Goal: Task Accomplishment & Management: Manage account settings

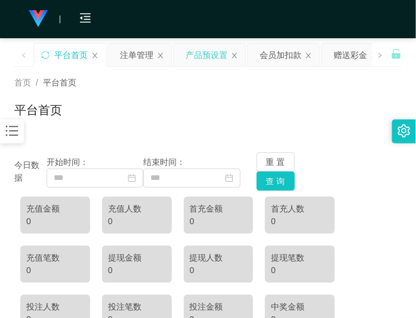
click at [204, 54] on div "产品预设置" at bounding box center [207, 55] width 42 height 23
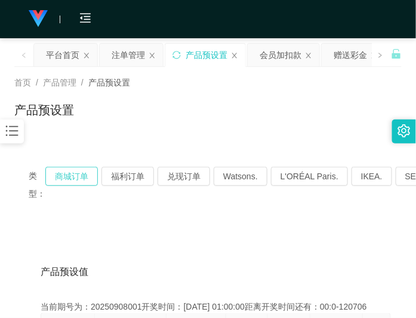
click at [66, 177] on button "商城订单" at bounding box center [71, 176] width 53 height 19
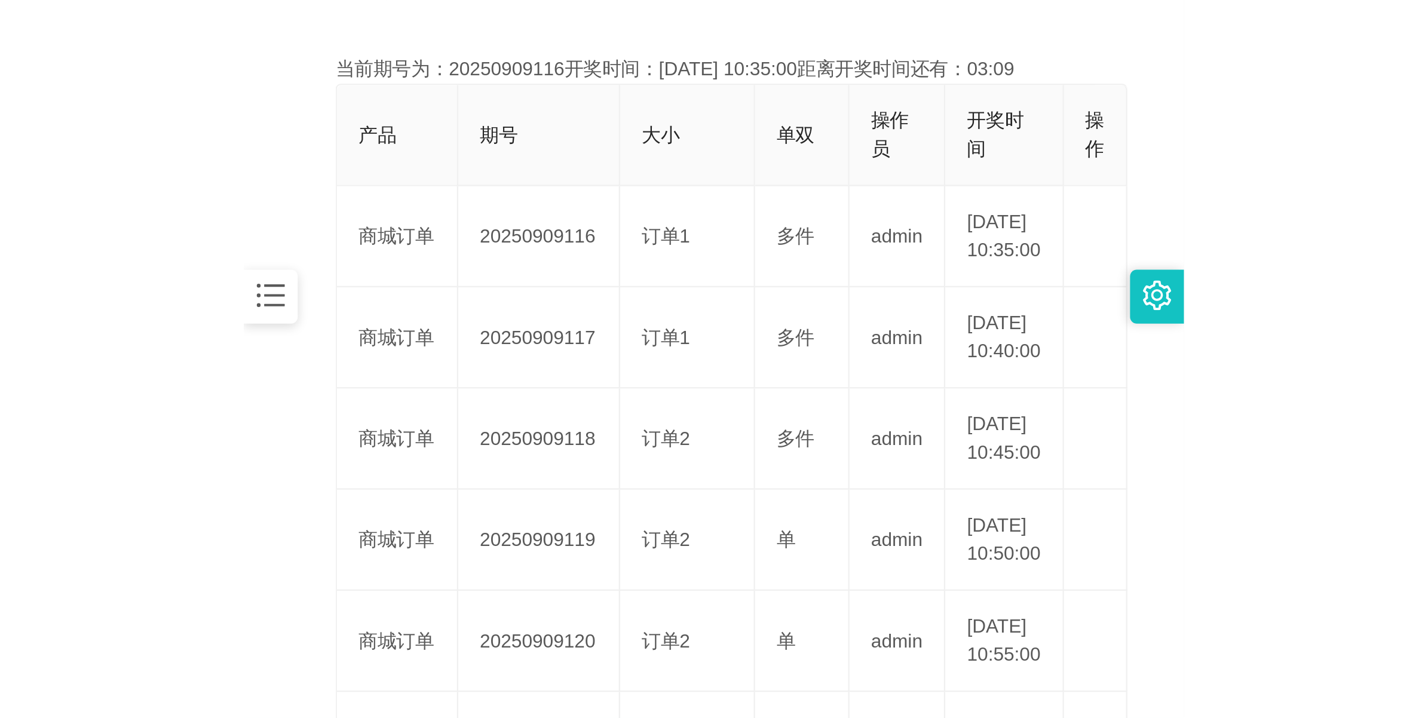
scroll to position [299, 0]
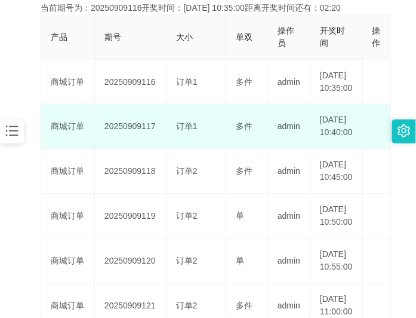
click at [139, 147] on td "20250909117" at bounding box center [131, 127] width 72 height 45
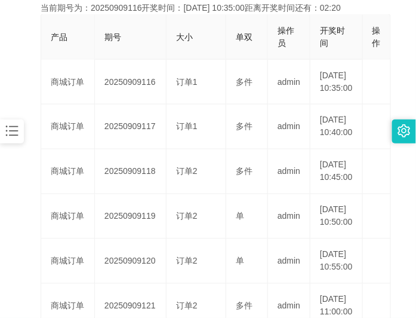
copy td "20250909117"
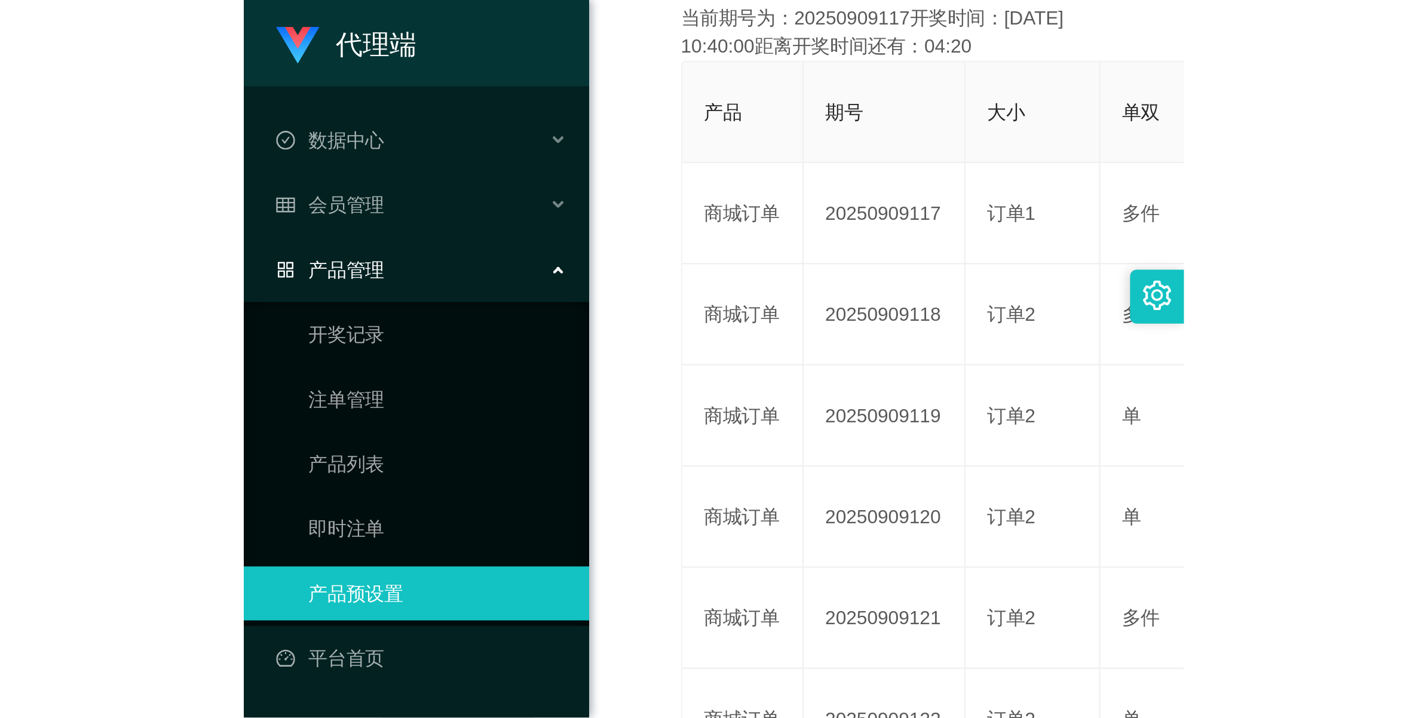
scroll to position [43, 0]
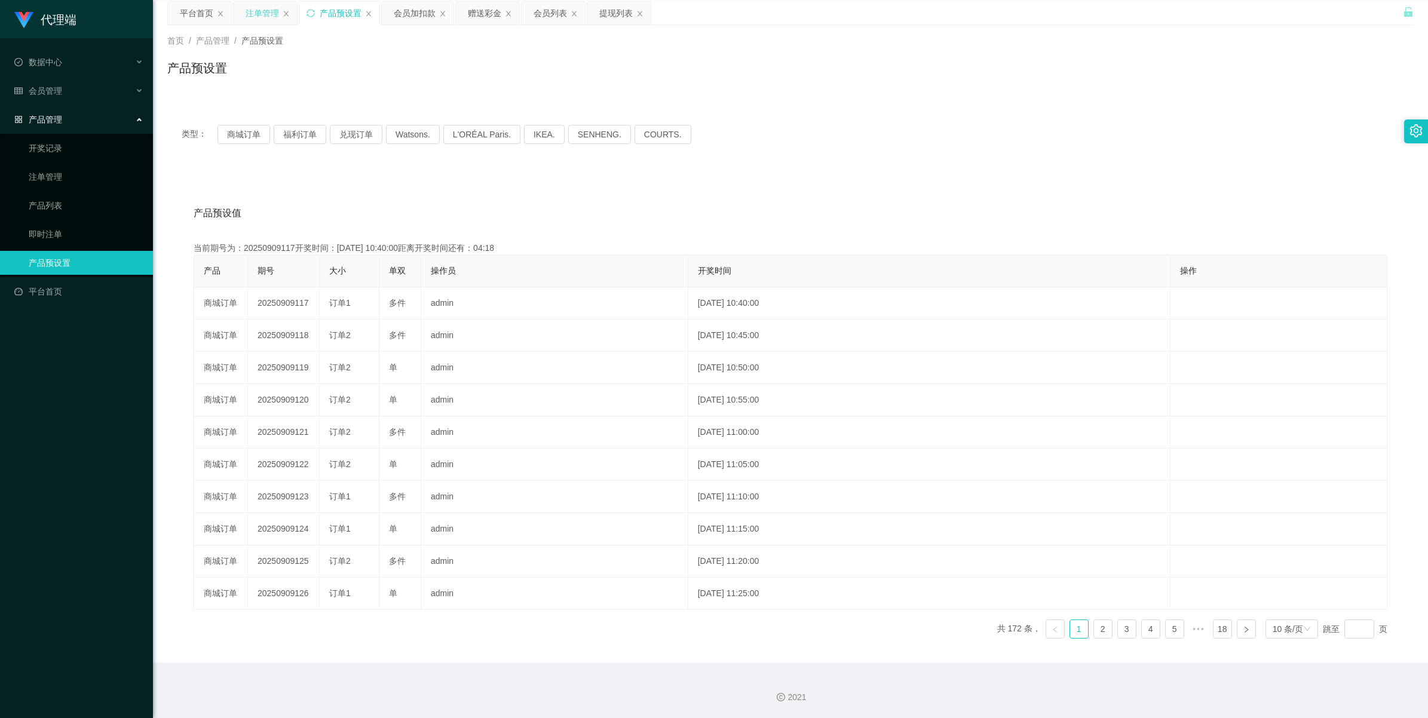
click at [255, 13] on div "注单管理" at bounding box center [262, 13] width 33 height 23
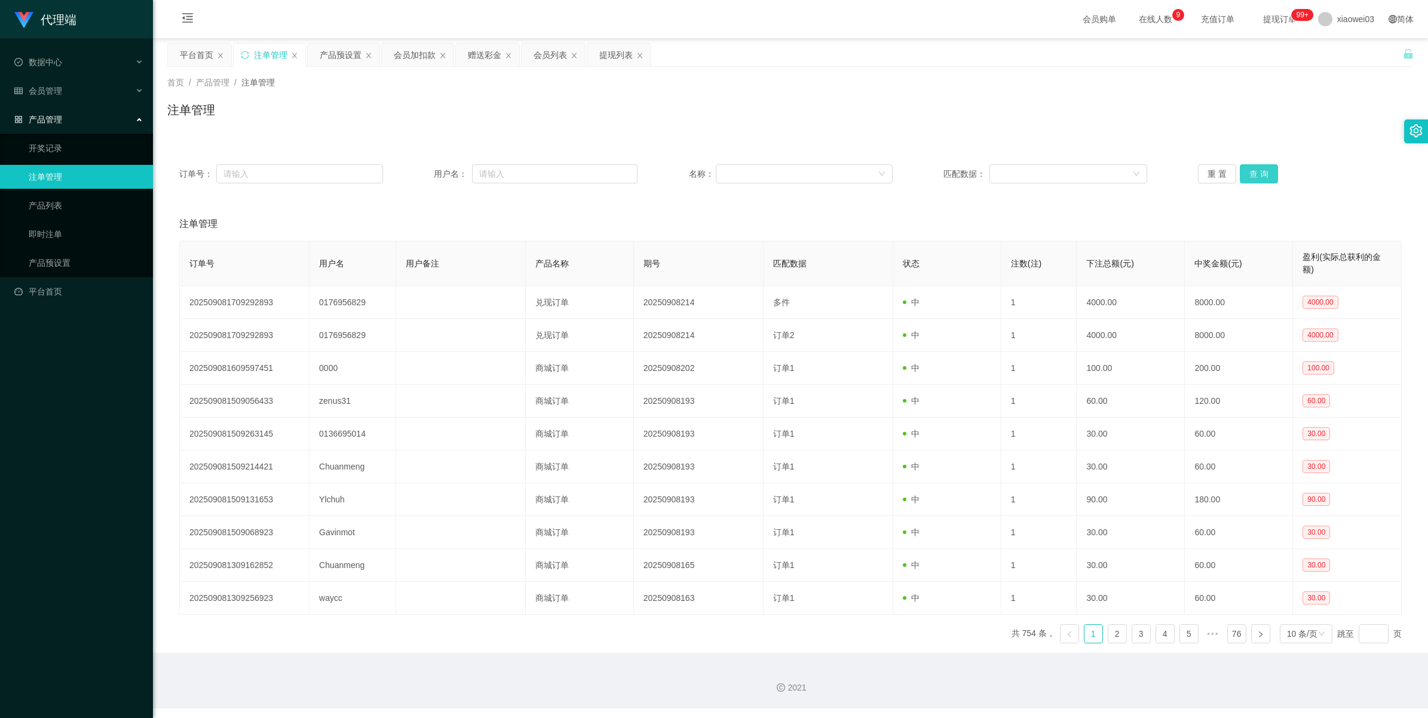
click at [416, 176] on button "查 询" at bounding box center [1258, 173] width 38 height 19
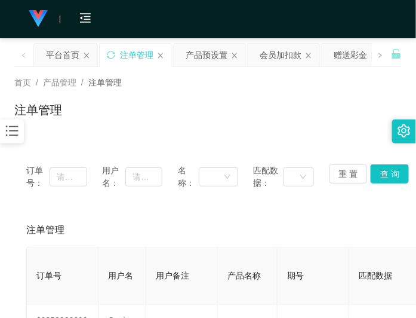
click at [197, 124] on div "注单管理" at bounding box center [208, 114] width 388 height 27
click at [201, 59] on div "产品预设置" at bounding box center [207, 55] width 42 height 23
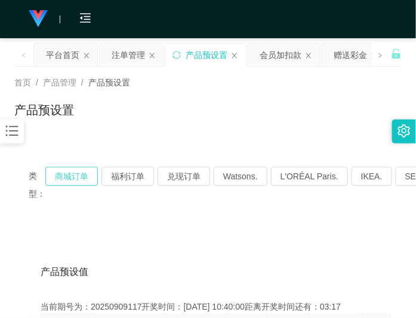
click at [79, 175] on button "商城订单" at bounding box center [71, 176] width 53 height 19
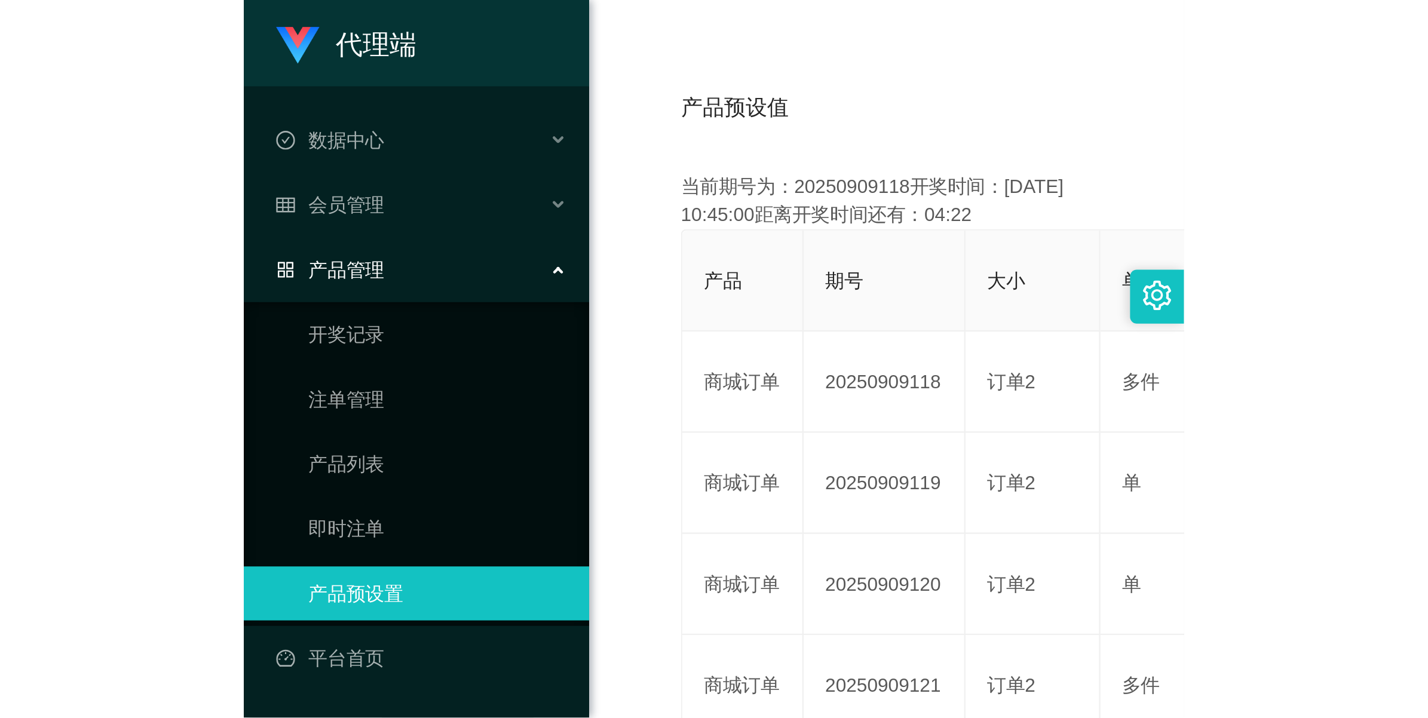
scroll to position [43, 0]
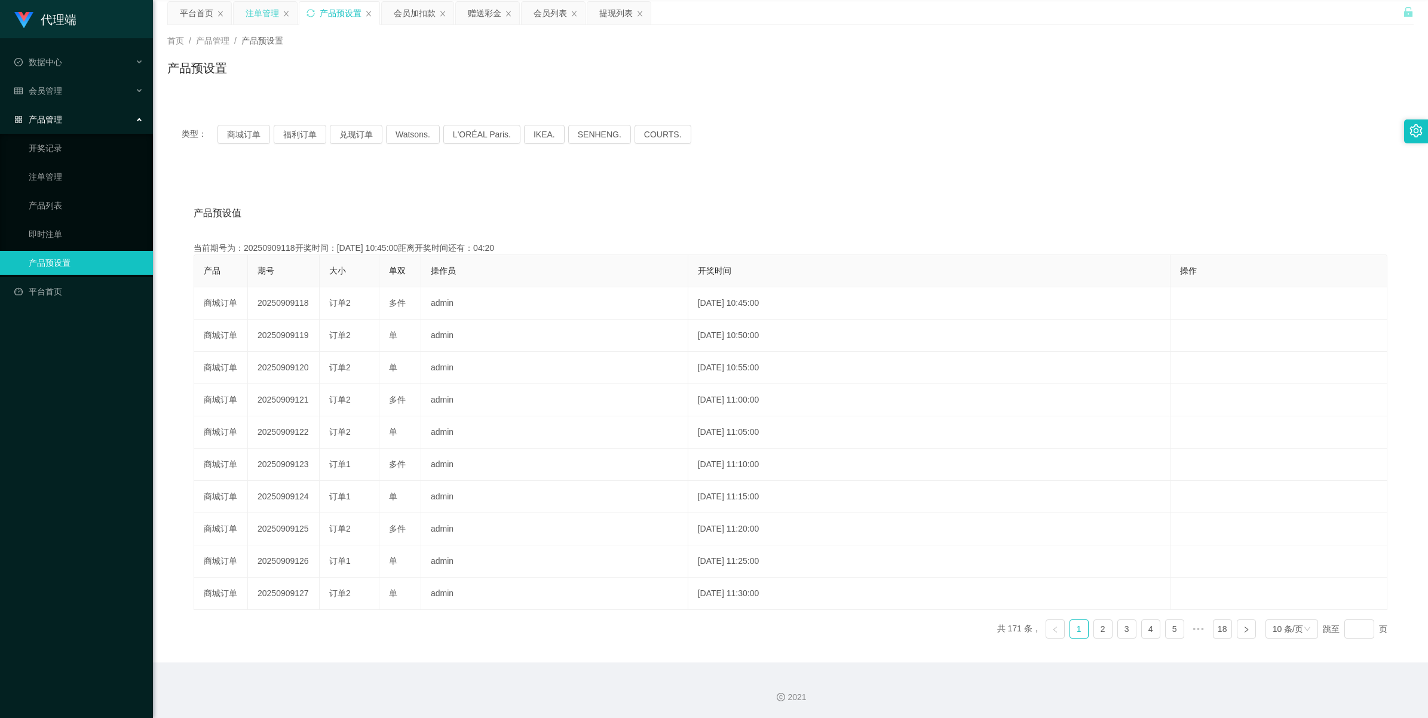
click at [249, 7] on div "注单管理" at bounding box center [262, 13] width 33 height 23
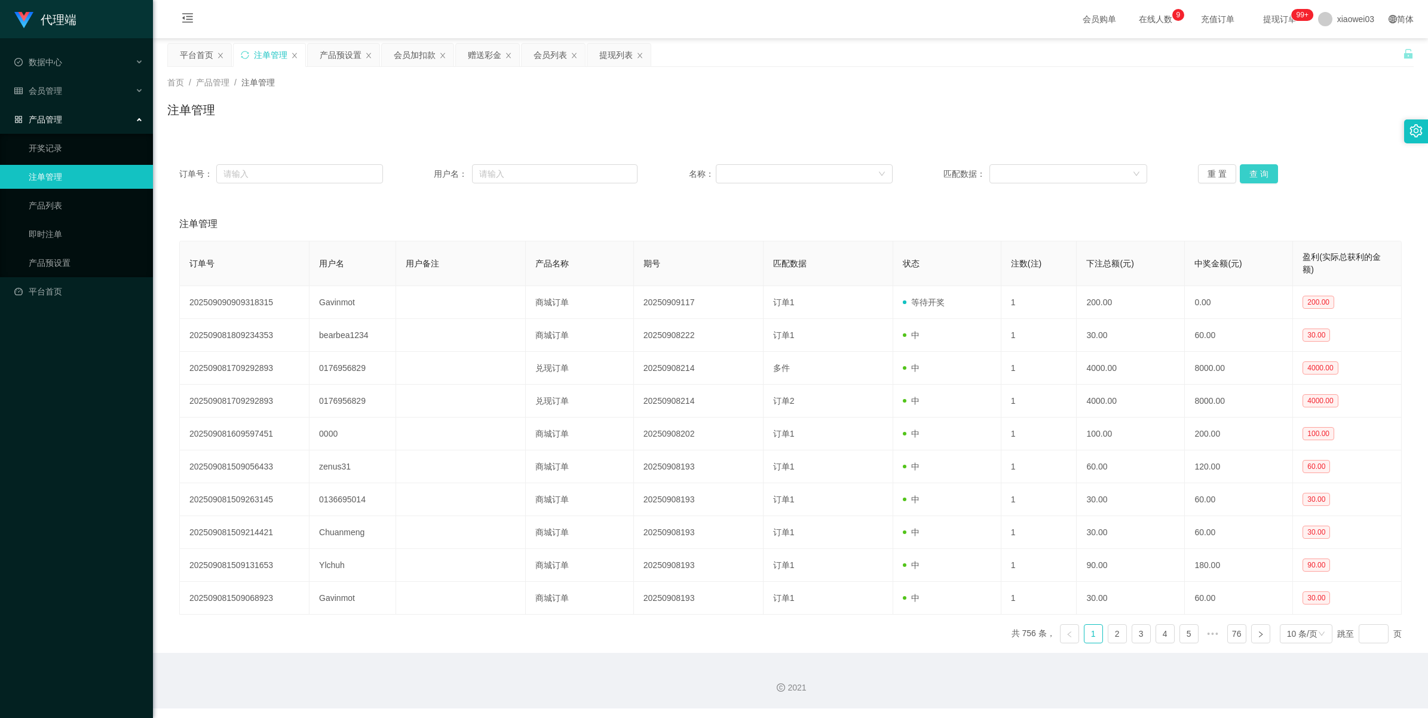
click at [416, 175] on button "查 询" at bounding box center [1258, 173] width 38 height 19
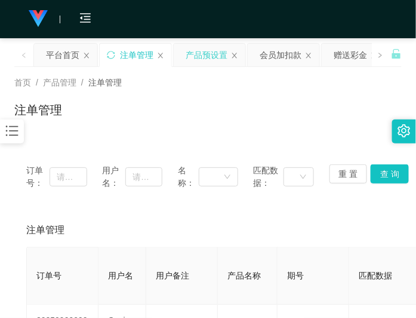
drag, startPoint x: 195, startPoint y: 54, endPoint x: 204, endPoint y: 58, distance: 9.7
click at [195, 54] on div "产品预设置" at bounding box center [207, 55] width 42 height 23
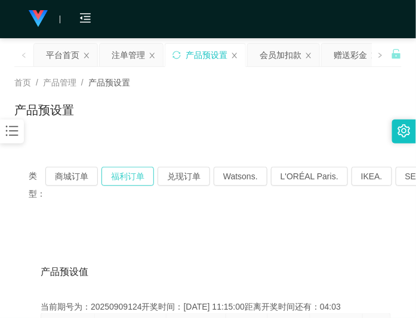
click at [135, 171] on button "福利订单" at bounding box center [128, 176] width 53 height 19
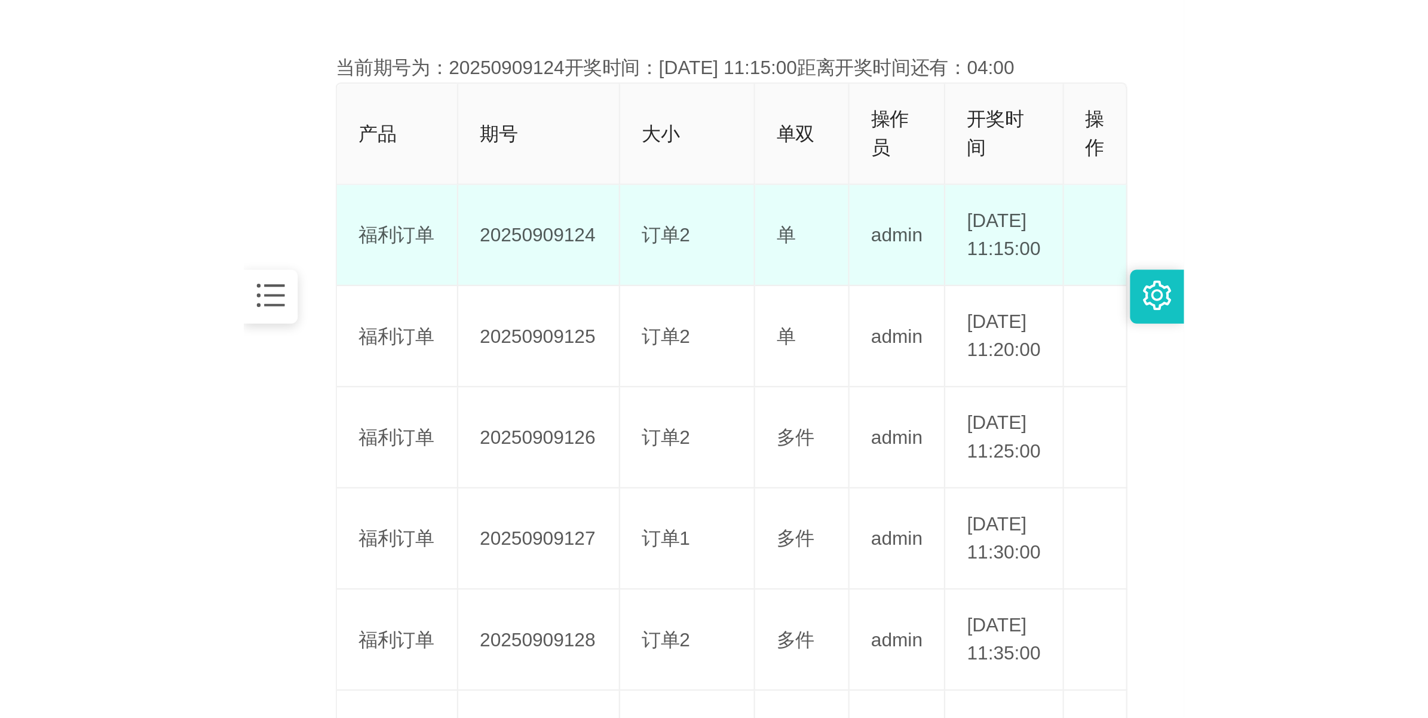
scroll to position [299, 0]
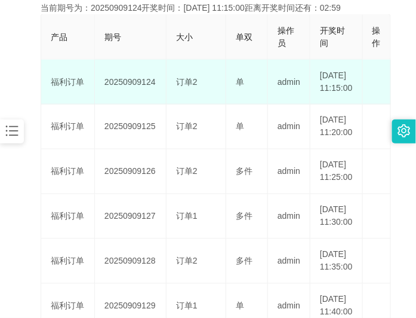
click at [131, 87] on td "20250909124" at bounding box center [131, 82] width 72 height 45
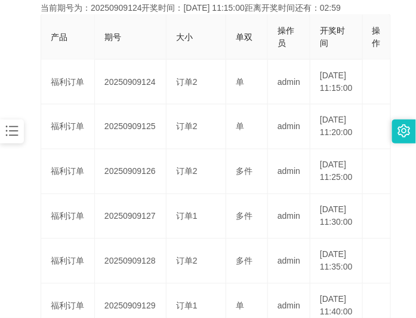
copy td "20250909124"
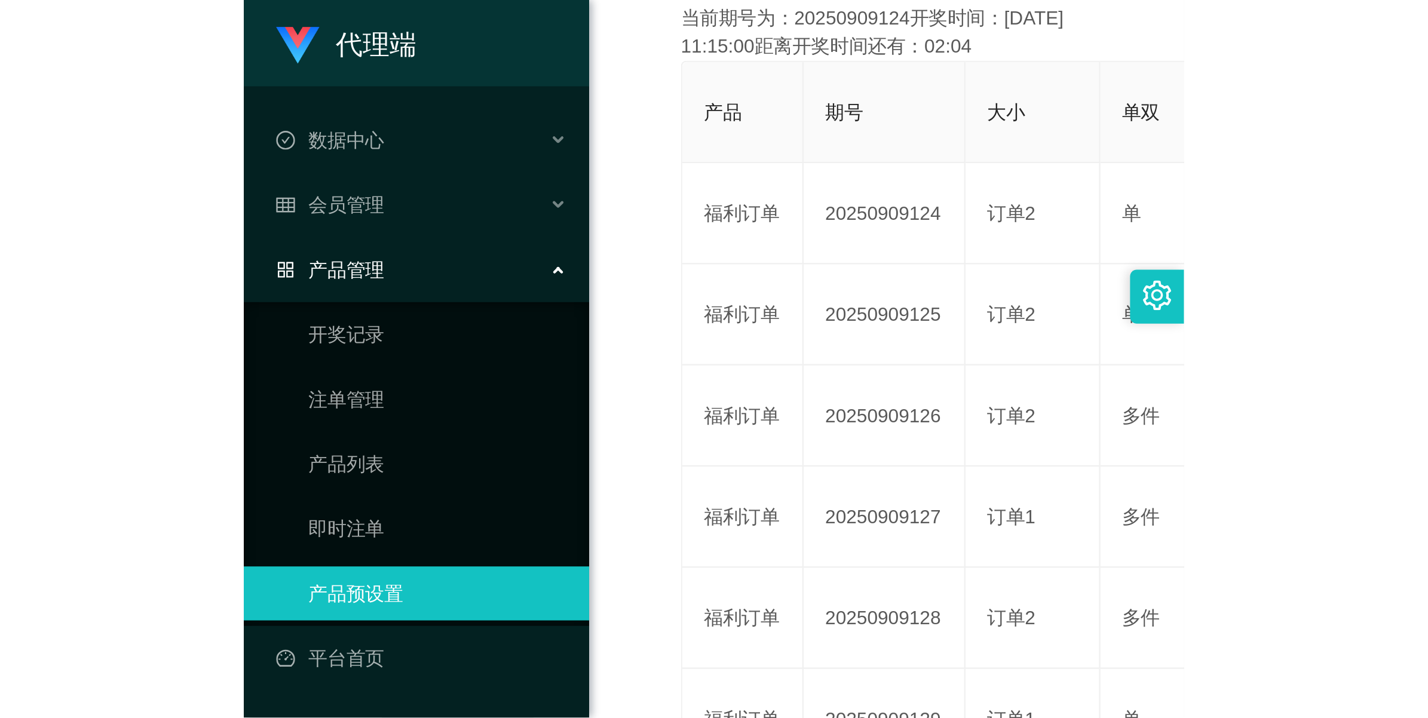
scroll to position [43, 0]
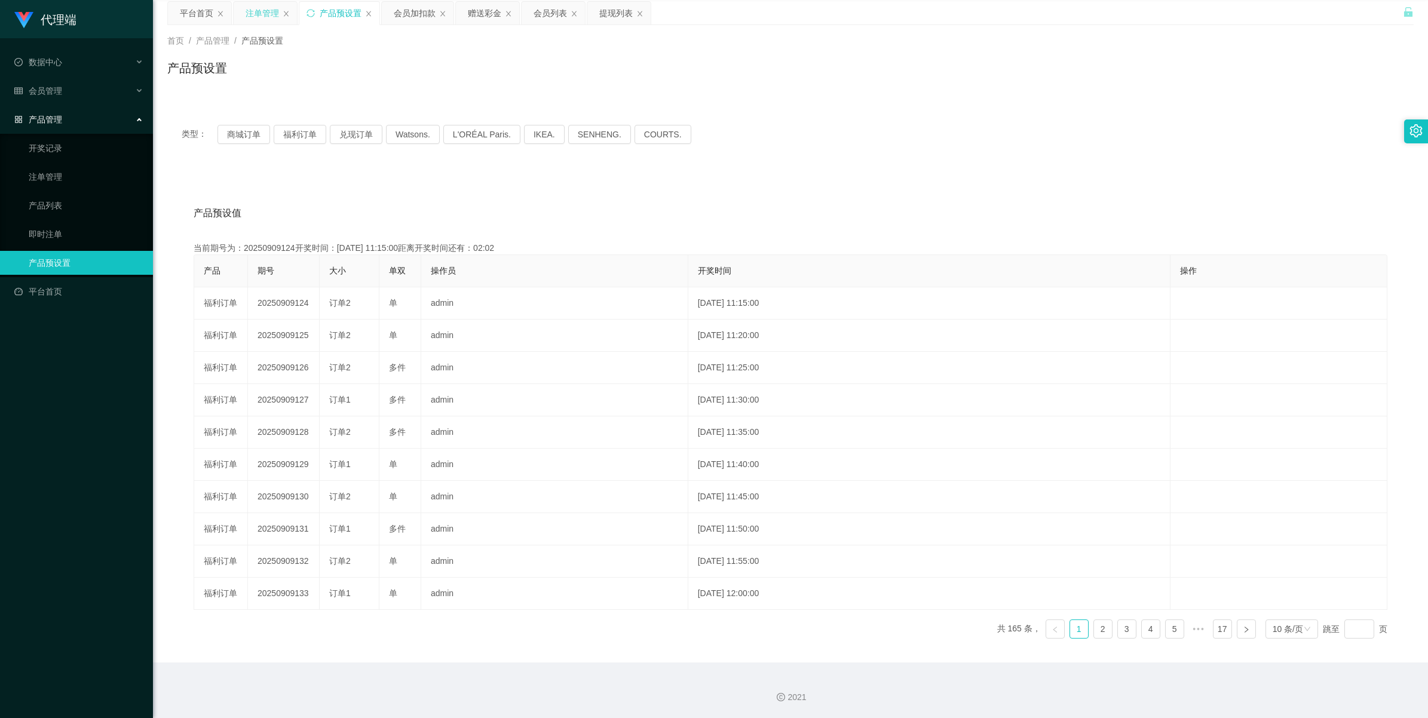
click at [267, 7] on div "注单管理" at bounding box center [262, 13] width 33 height 23
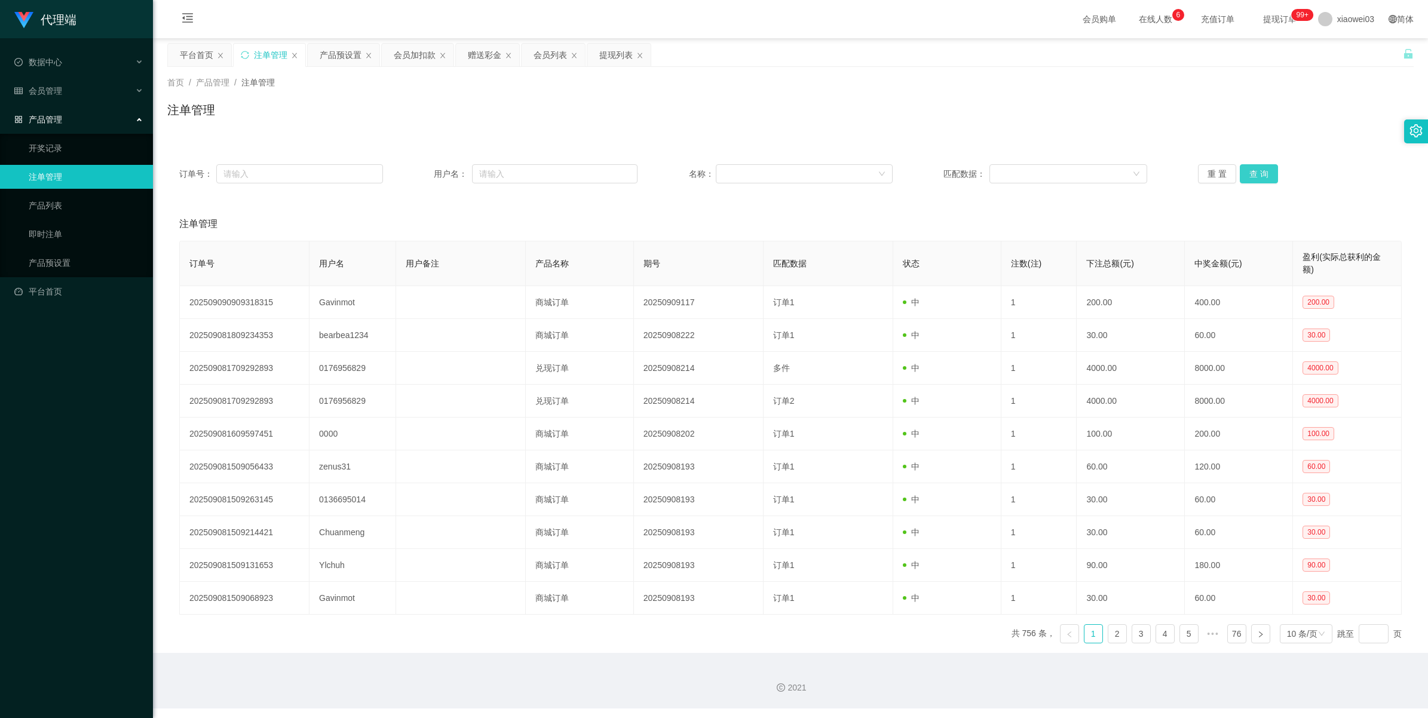
click at [416, 169] on button "查 询" at bounding box center [1258, 173] width 38 height 19
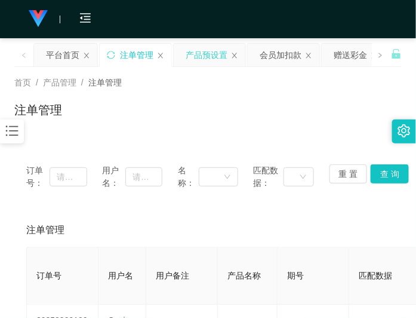
click at [190, 57] on div "产品预设置" at bounding box center [207, 55] width 42 height 23
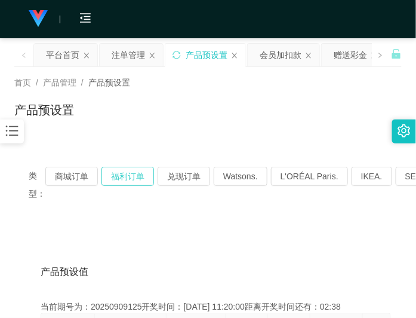
click at [124, 174] on button "福利订单" at bounding box center [128, 176] width 53 height 19
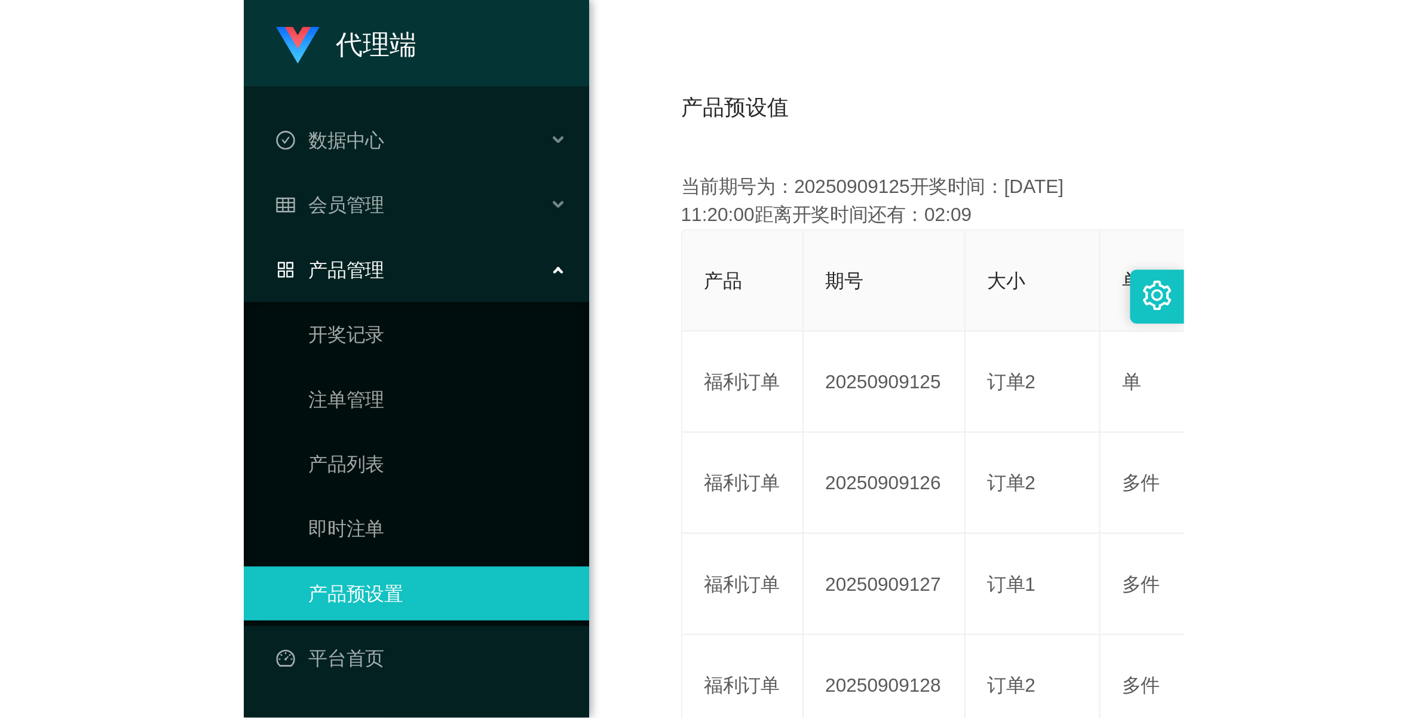
scroll to position [43, 0]
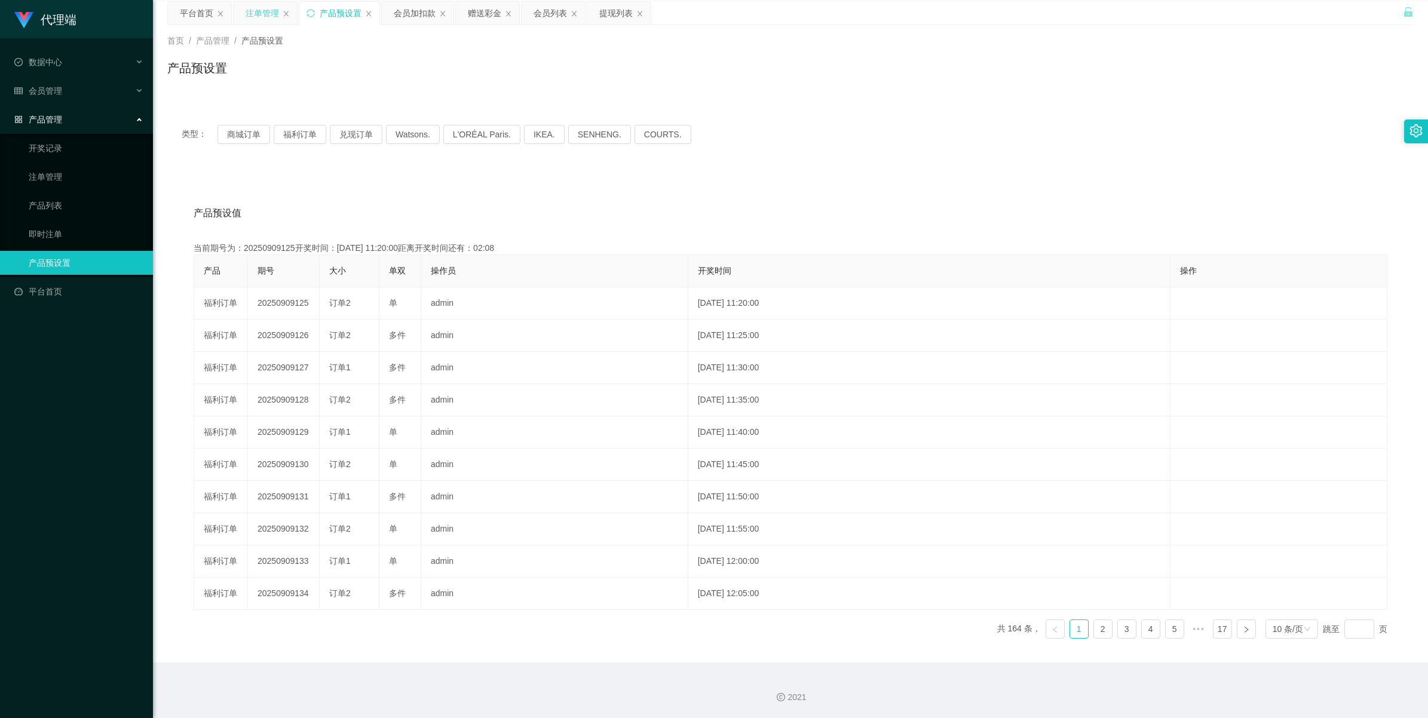
click at [253, 10] on div "注单管理" at bounding box center [262, 13] width 33 height 23
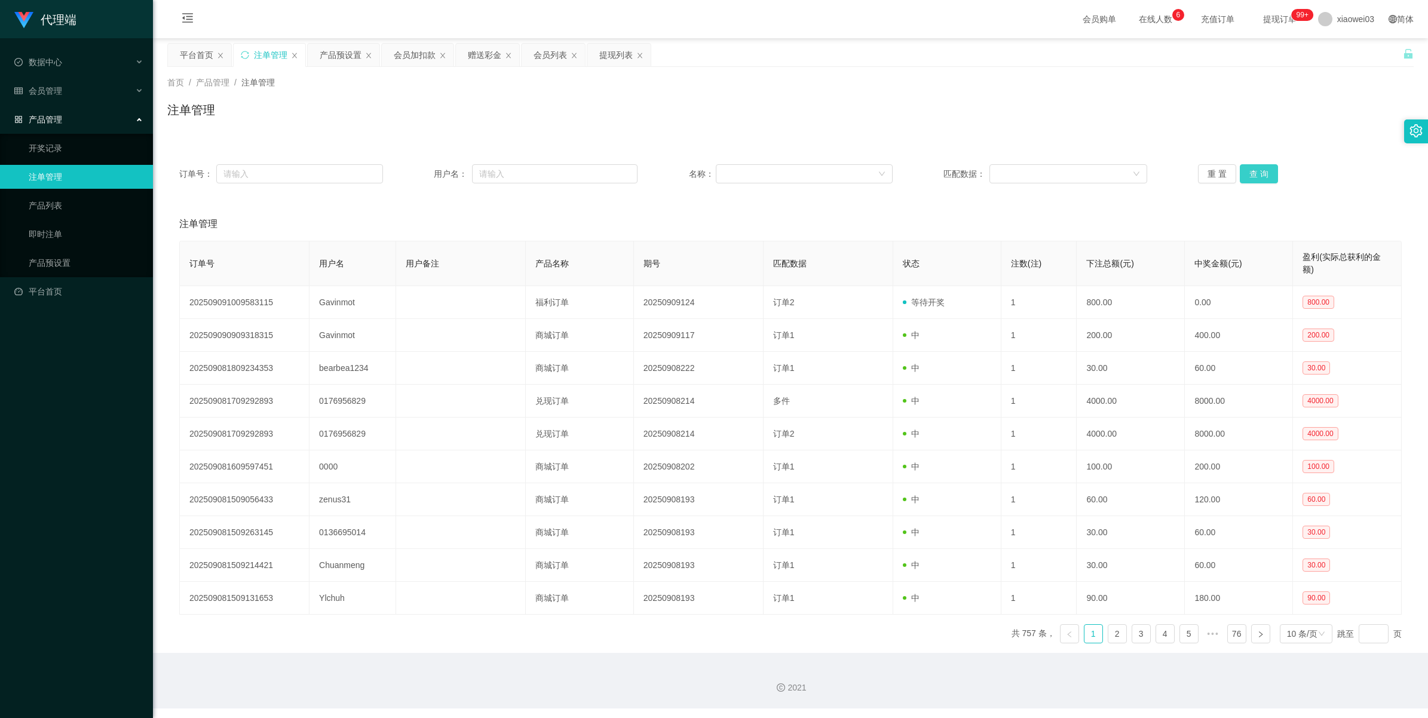
click at [416, 174] on button "查 询" at bounding box center [1258, 173] width 38 height 19
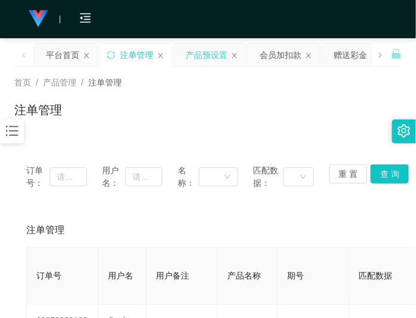
click at [213, 47] on div "产品预设置" at bounding box center [207, 55] width 42 height 23
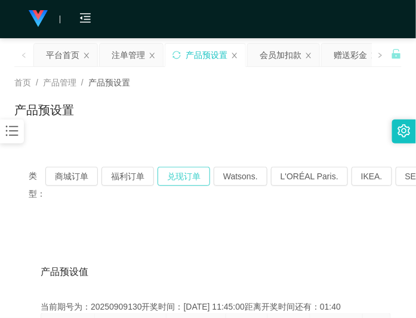
click at [183, 179] on button "兑现订单" at bounding box center [184, 176] width 53 height 19
click at [180, 181] on button "兑现订单" at bounding box center [184, 176] width 53 height 19
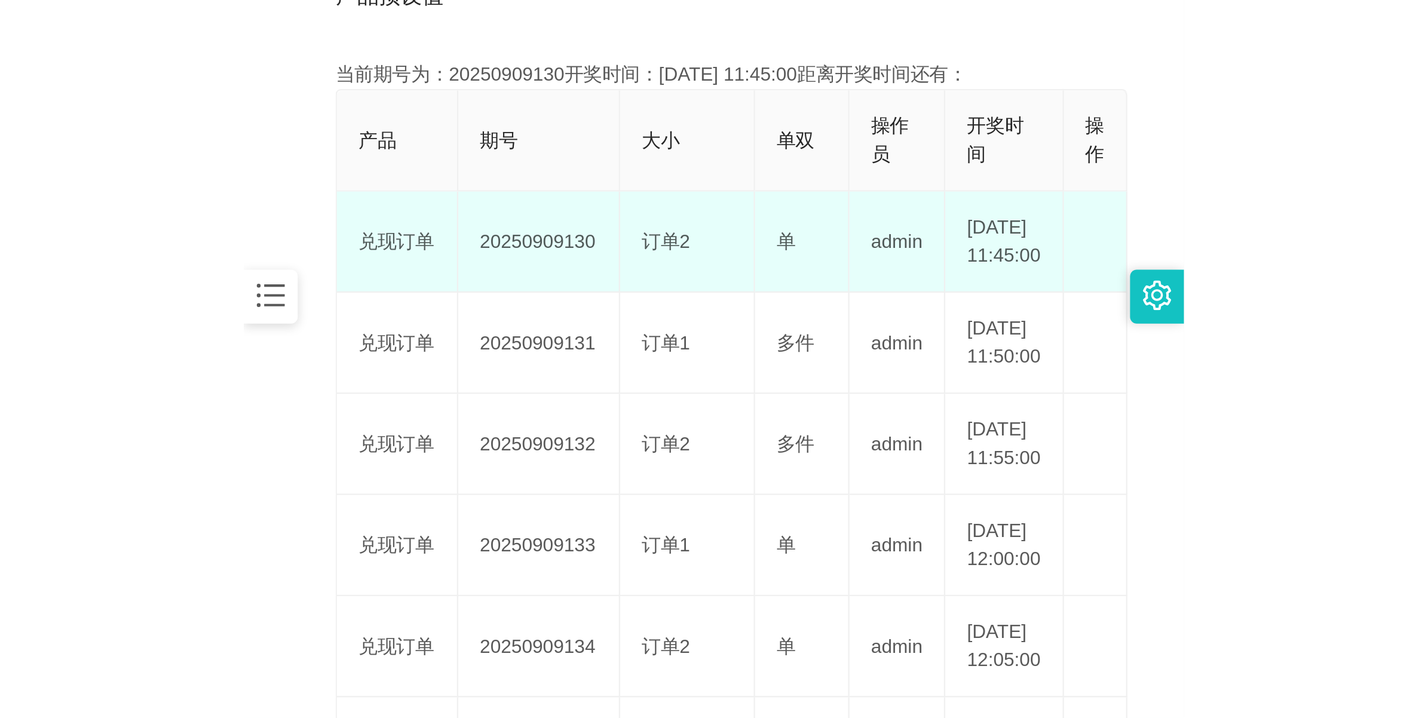
scroll to position [299, 0]
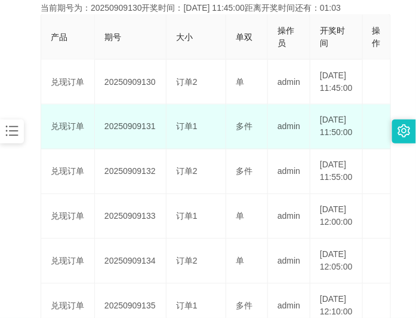
click at [131, 147] on td "20250909131" at bounding box center [131, 127] width 72 height 45
copy td "20250909131"
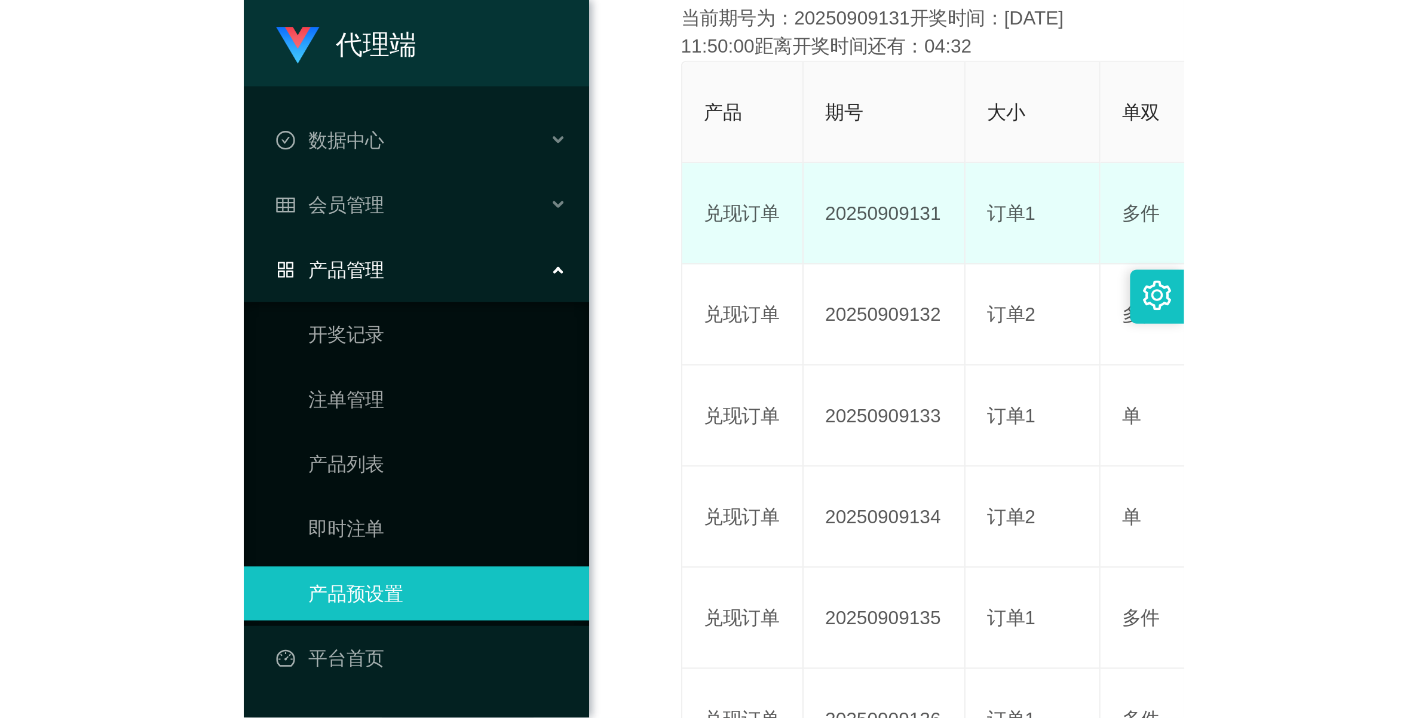
scroll to position [43, 0]
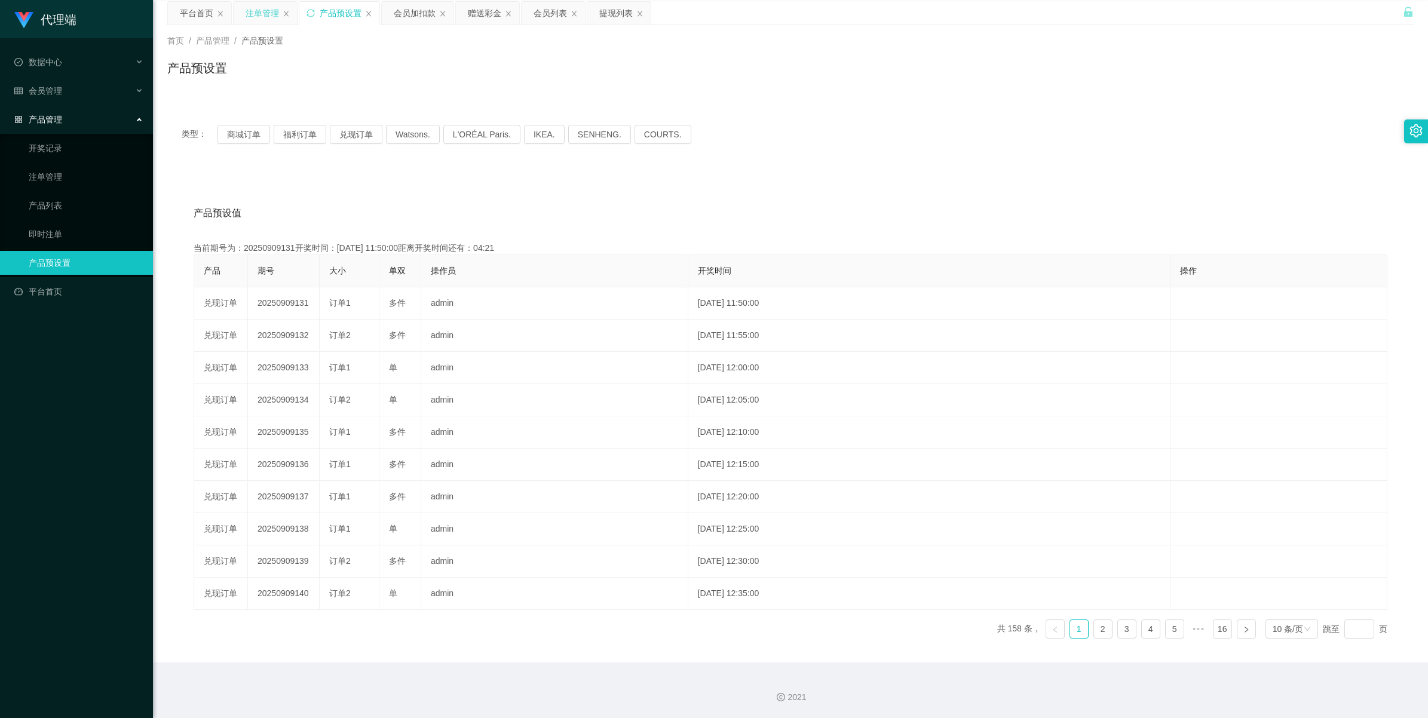
click at [254, 13] on div "注单管理" at bounding box center [262, 13] width 33 height 23
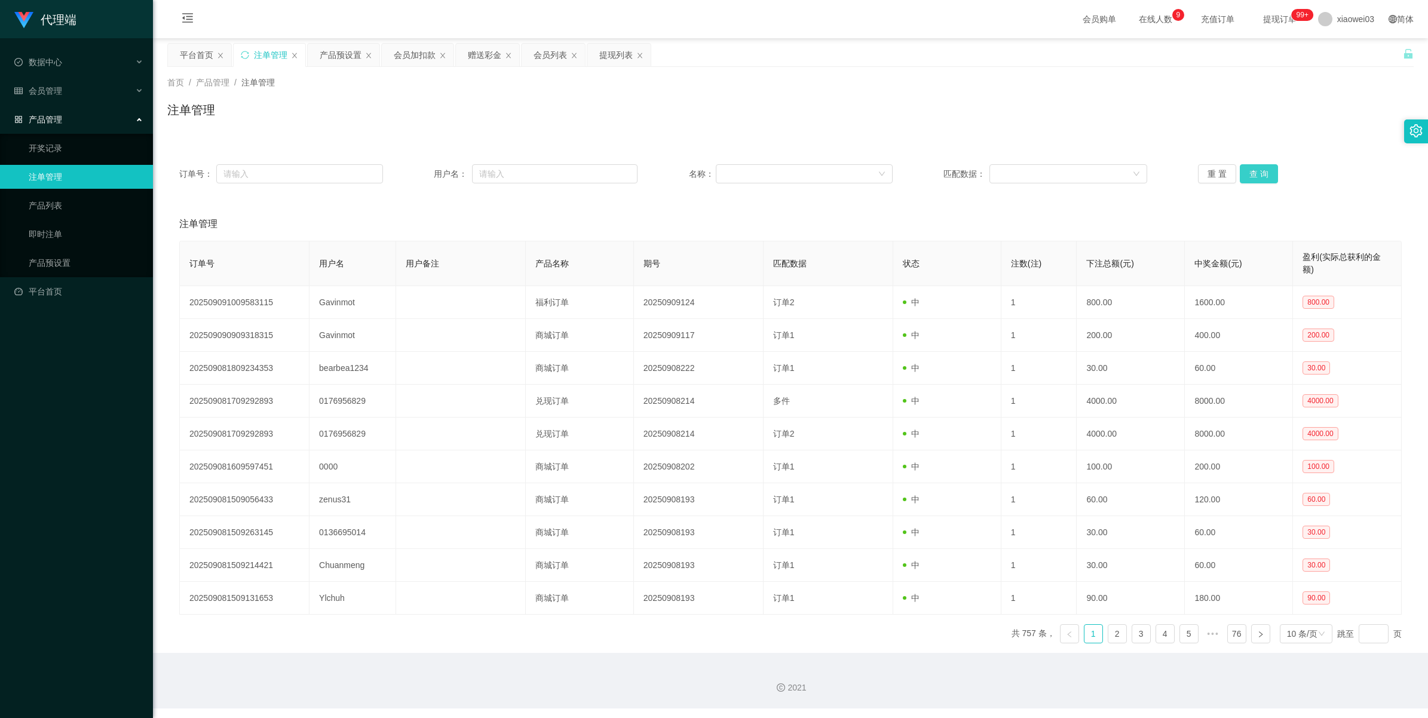
click at [416, 170] on button "查 询" at bounding box center [1258, 173] width 38 height 19
click at [416, 175] on button "查 询" at bounding box center [1258, 173] width 38 height 19
click at [416, 172] on button "查 询" at bounding box center [1258, 173] width 38 height 19
